Goal: Navigation & Orientation: Understand site structure

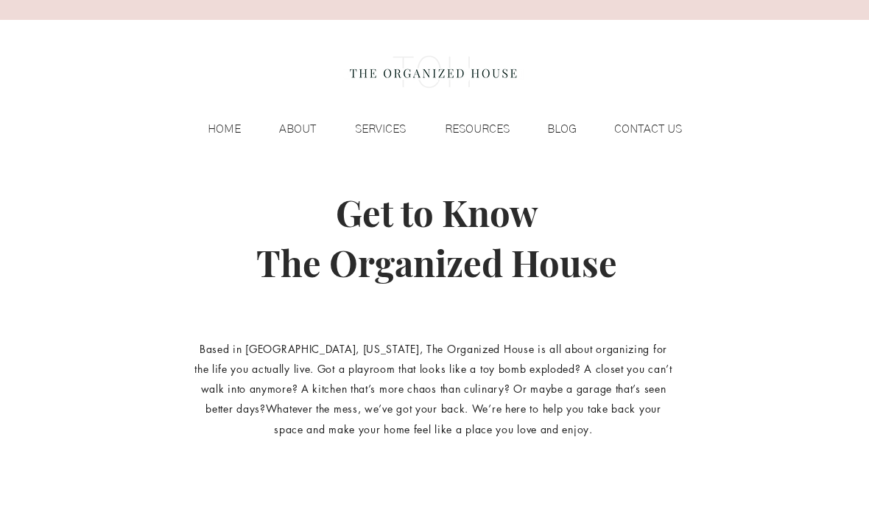
scroll to position [66, 0]
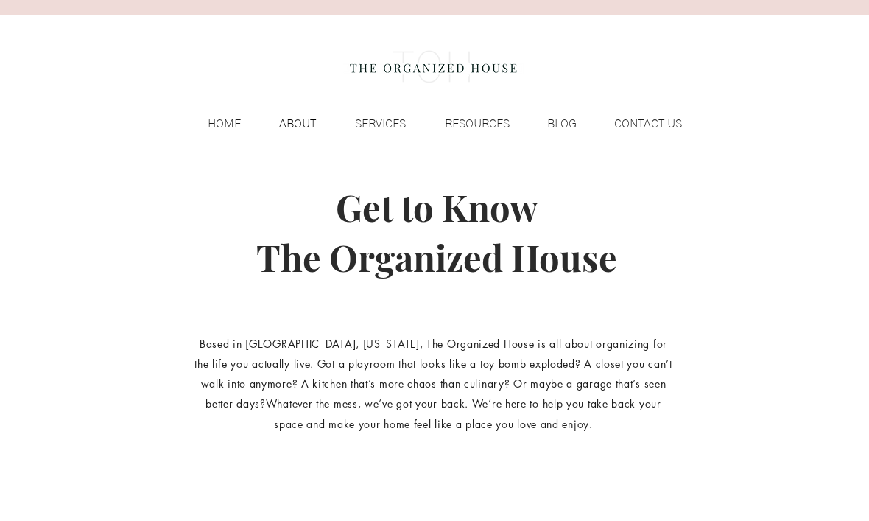
click at [302, 126] on p "ABOUT" at bounding box center [298, 124] width 52 height 22
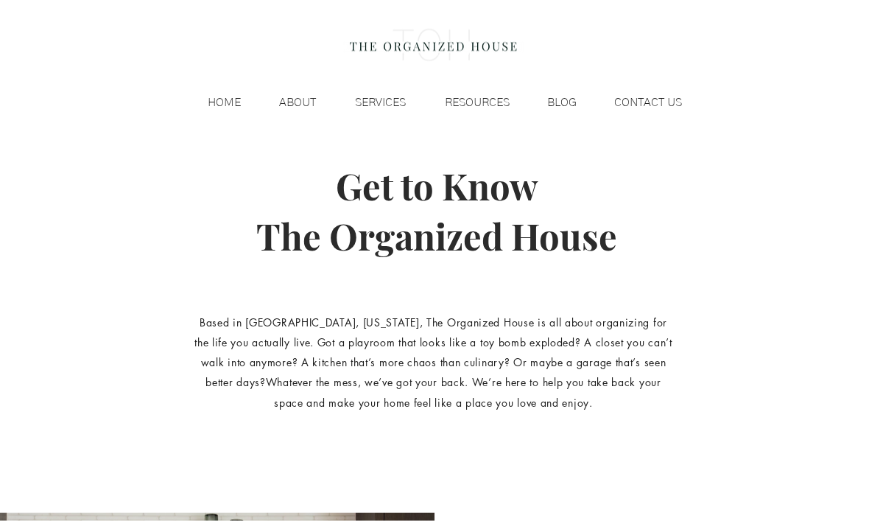
scroll to position [0, 0]
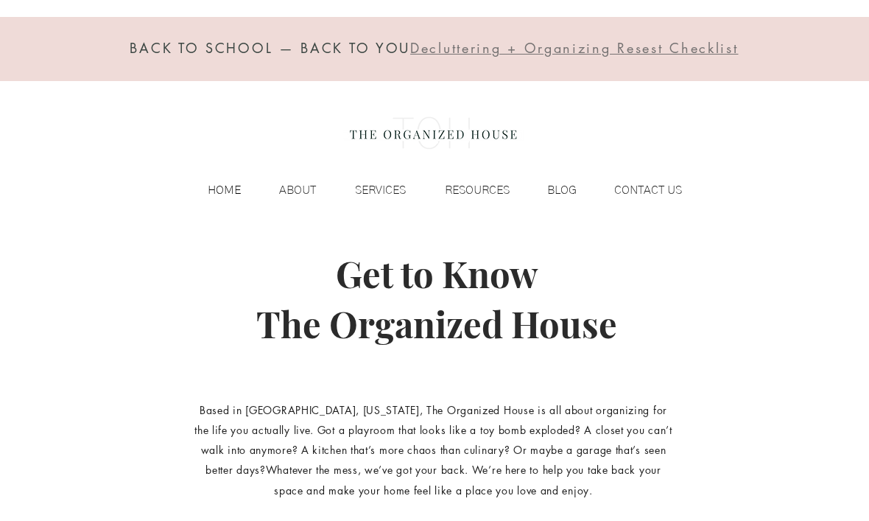
click at [222, 192] on p "HOME" at bounding box center [224, 190] width 48 height 22
click at [220, 189] on p "HOME" at bounding box center [224, 190] width 48 height 22
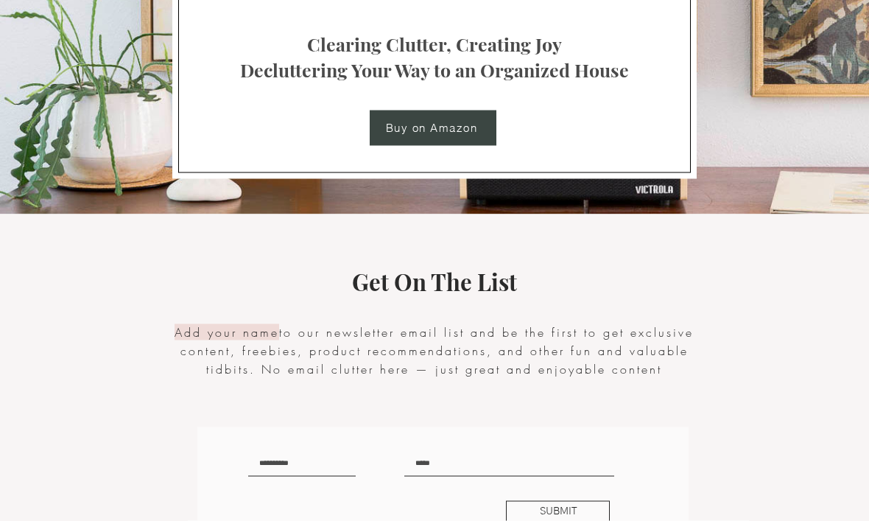
scroll to position [2791, 0]
click at [415, 121] on span "Buy on Amazon" at bounding box center [431, 127] width 99 height 15
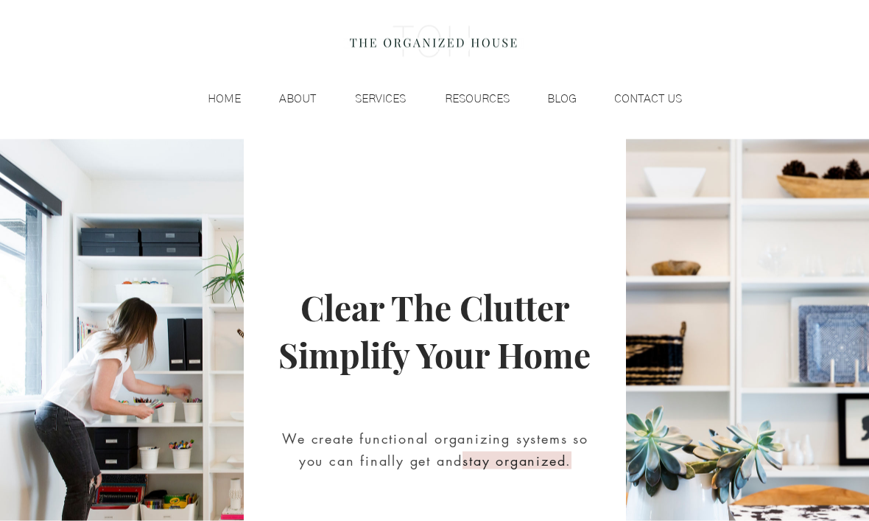
scroll to position [0, 0]
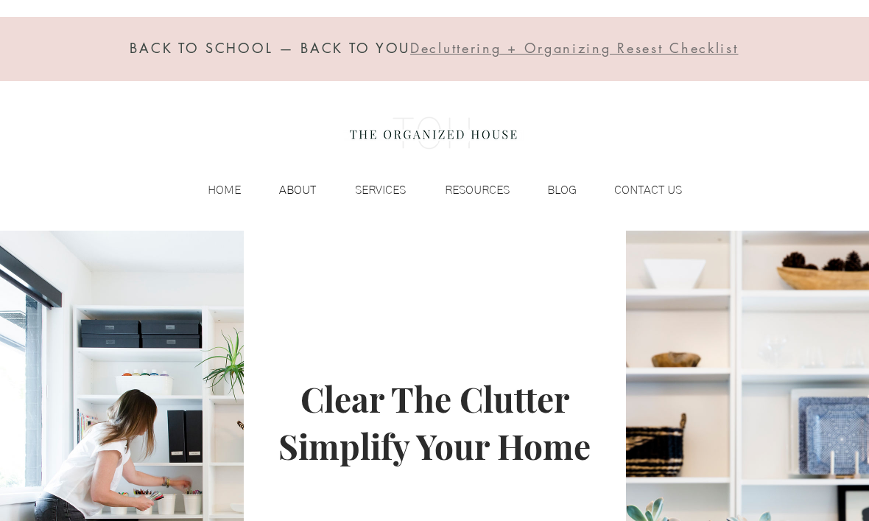
click at [298, 192] on p "ABOUT" at bounding box center [298, 190] width 52 height 22
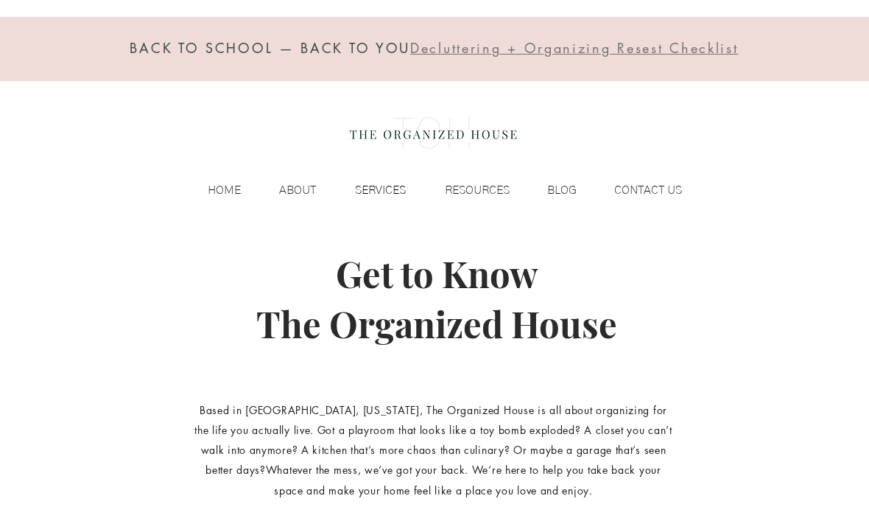
click at [377, 189] on p "SERVICES" at bounding box center [381, 190] width 66 height 22
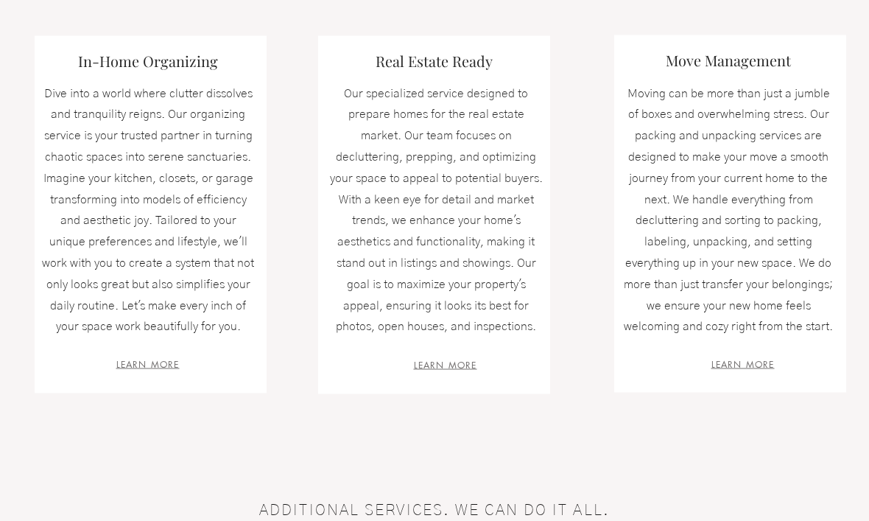
scroll to position [533, 0]
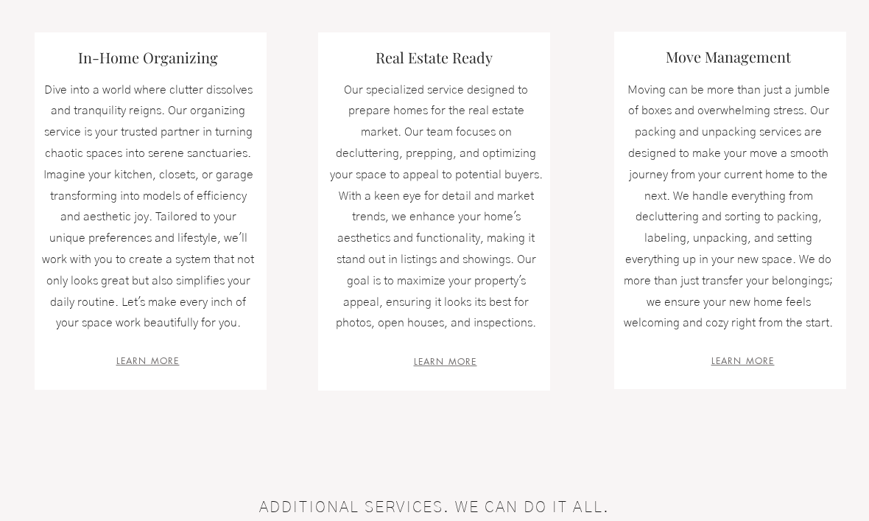
click at [726, 354] on span "LEARN MORE" at bounding box center [743, 360] width 63 height 13
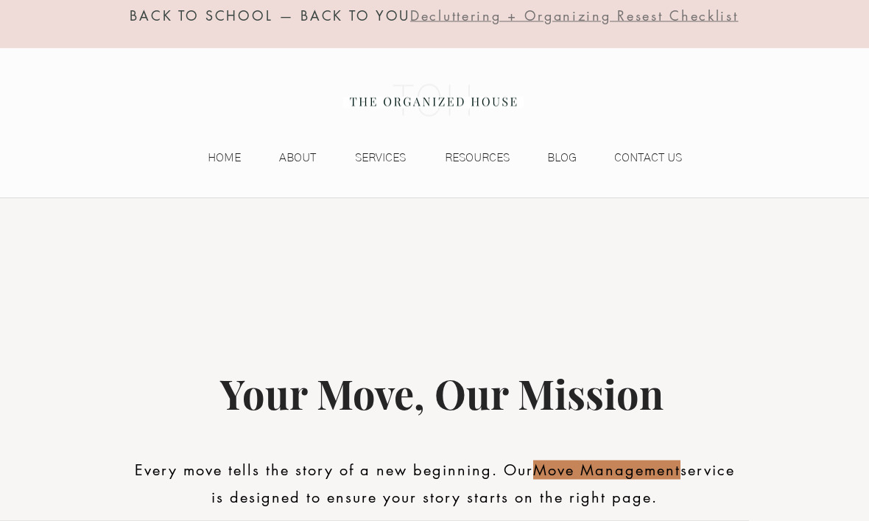
scroll to position [12, 0]
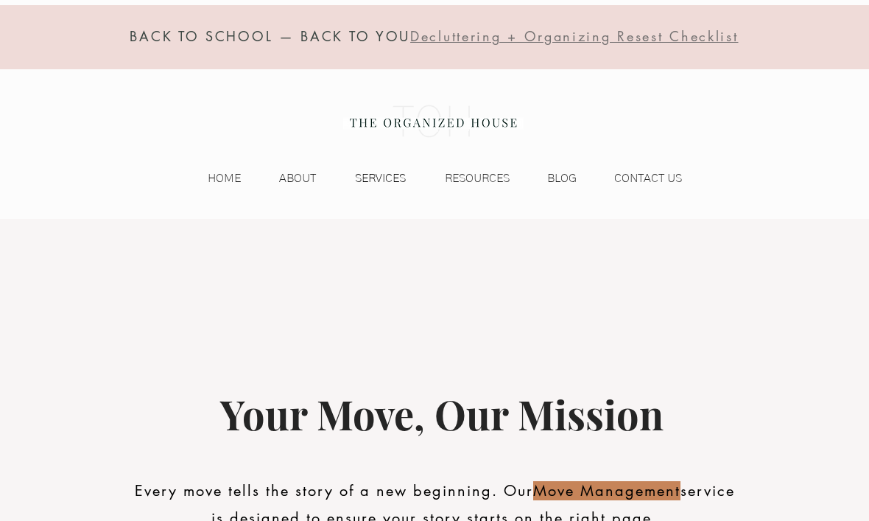
click at [380, 184] on p "SERVICES" at bounding box center [381, 178] width 66 height 22
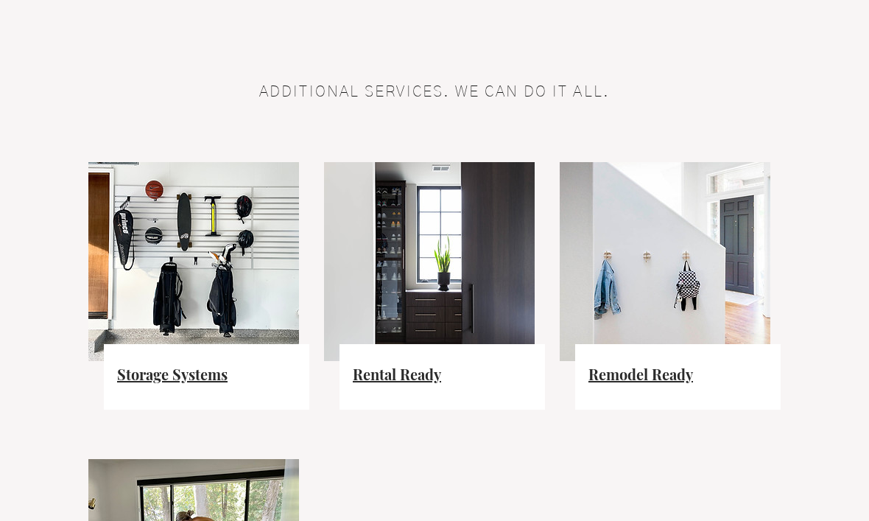
scroll to position [946, 0]
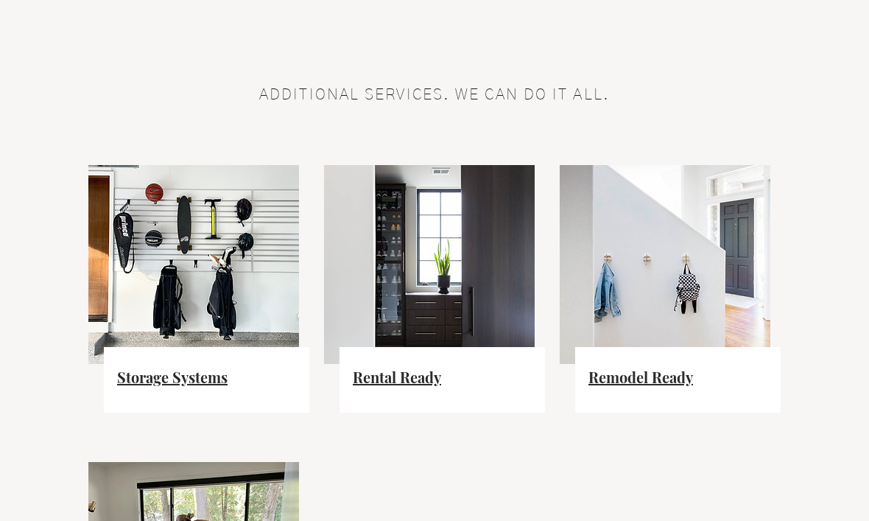
click at [387, 382] on span "Rental Ready" at bounding box center [397, 377] width 88 height 20
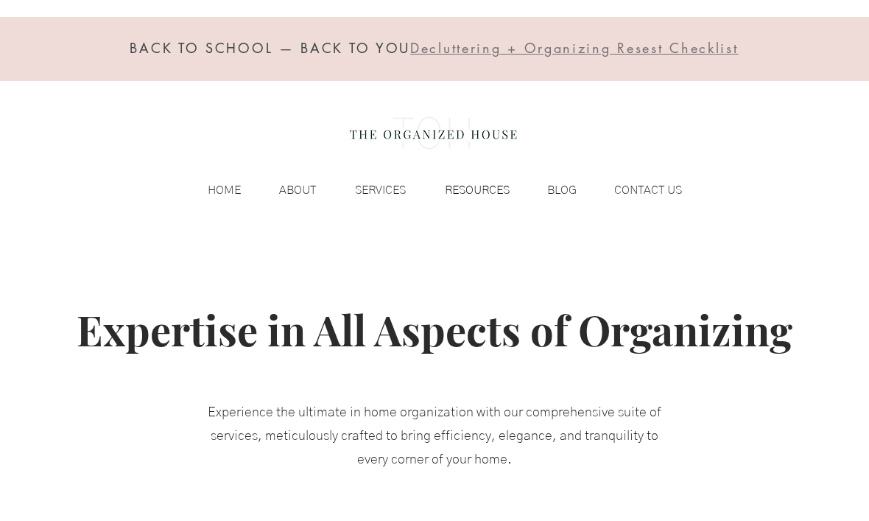
click at [479, 189] on p "RESOURCES" at bounding box center [478, 190] width 80 height 22
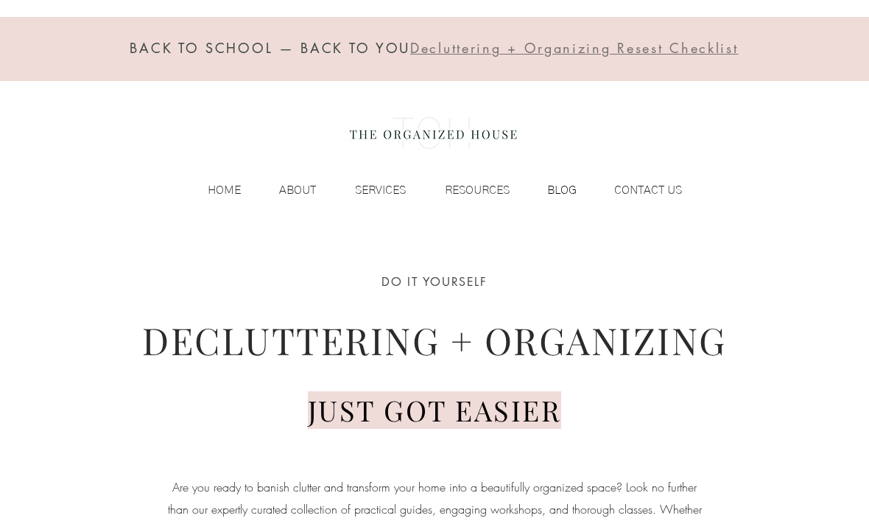
click at [561, 191] on p "BLOG" at bounding box center [562, 190] width 44 height 22
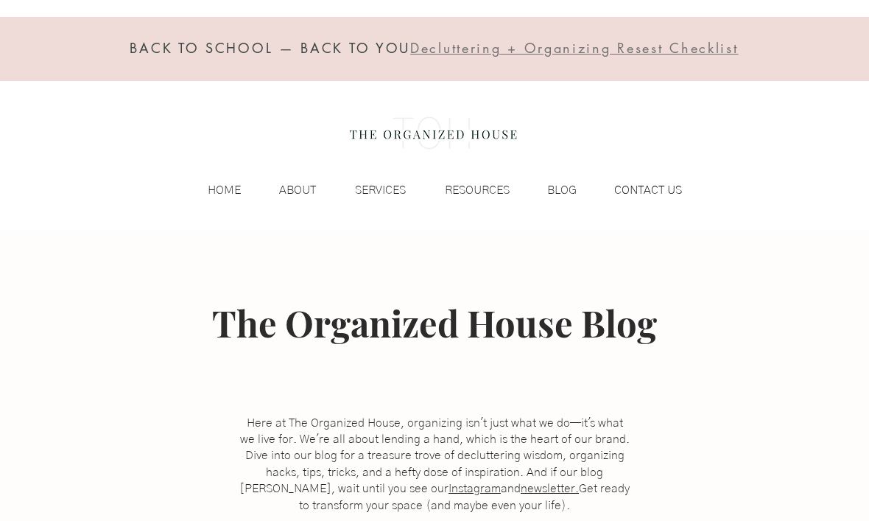
click at [648, 199] on p "CONTACT US" at bounding box center [648, 190] width 83 height 22
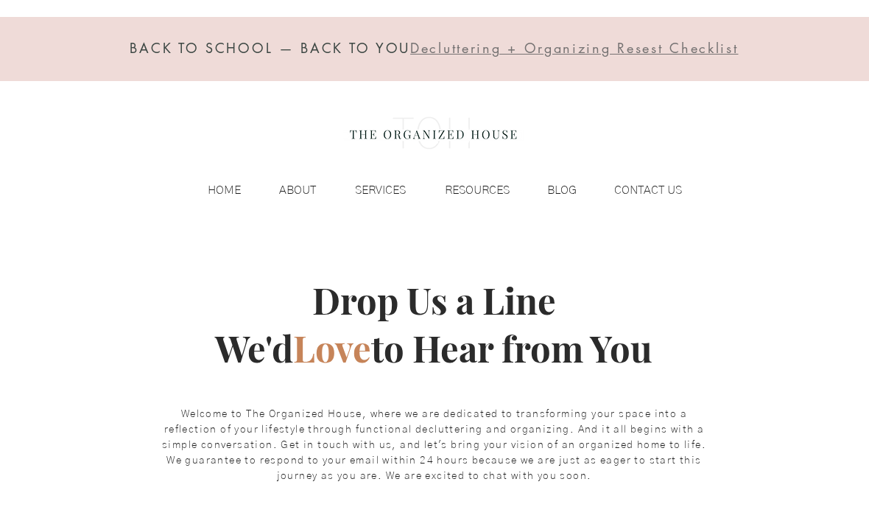
click at [213, 209] on div "BACK TO SCHOOL — BACK TO YOU Decluttering + Organizing Resest Checklist HOME AB…" at bounding box center [434, 115] width 869 height 231
click at [438, 141] on img at bounding box center [433, 133] width 180 height 59
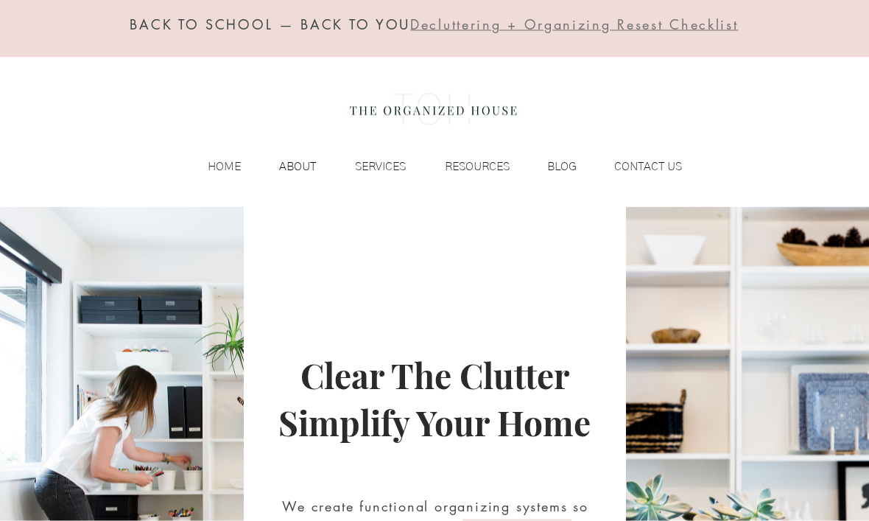
scroll to position [24, 0]
click at [291, 161] on p "ABOUT" at bounding box center [298, 166] width 52 height 22
